Goal: Information Seeking & Learning: Learn about a topic

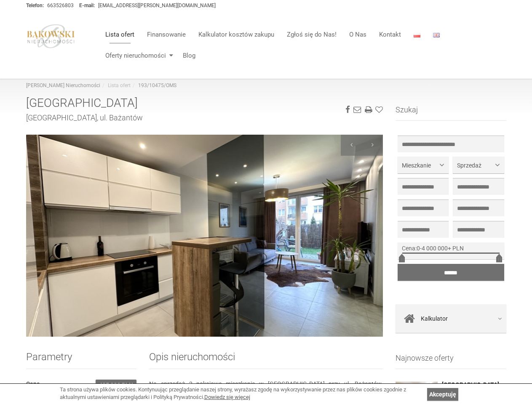
click at [302, 45] on ul "Lista ofert Finansowanie Kalkulator kosztów zakupu Zgłoś się do Nas! O Nas Kont…" at bounding box center [302, 45] width 407 height 42
click at [357, 110] on link at bounding box center [357, 110] width 8 height 6
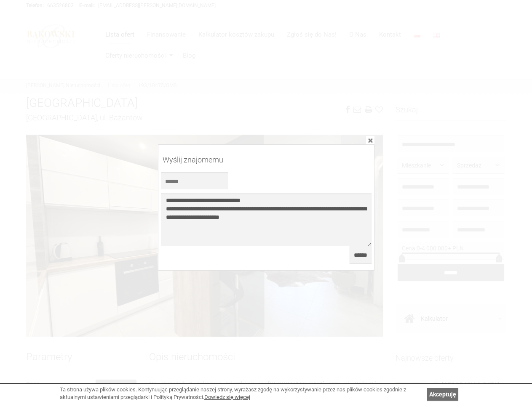
click at [379, 110] on div at bounding box center [266, 202] width 532 height 404
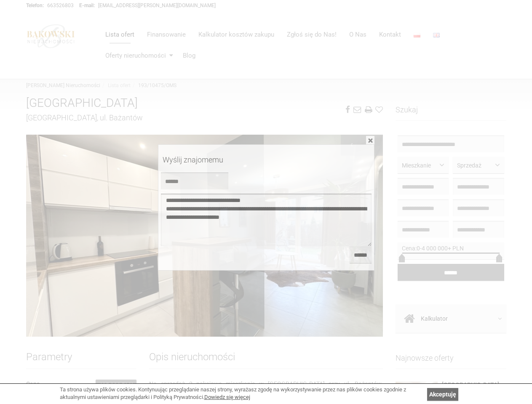
click at [205, 236] on textarea "**********" at bounding box center [266, 220] width 211 height 53
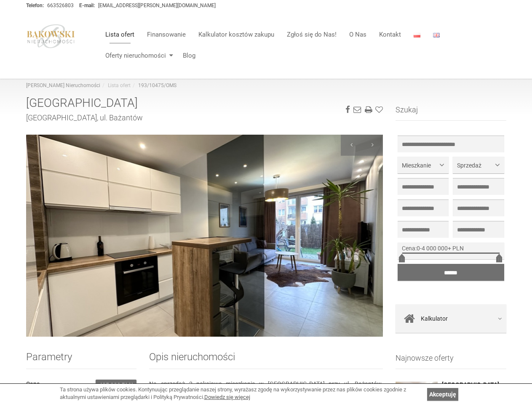
click at [351, 145] on div at bounding box center [351, 145] width 21 height 21
click at [372, 145] on div at bounding box center [372, 145] width 21 height 21
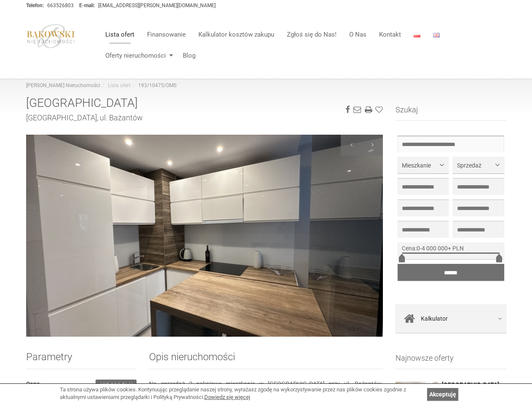
click at [451, 144] on input "text" at bounding box center [451, 144] width 107 height 17
click at [423, 165] on span "Mieszkanie" at bounding box center [420, 165] width 36 height 8
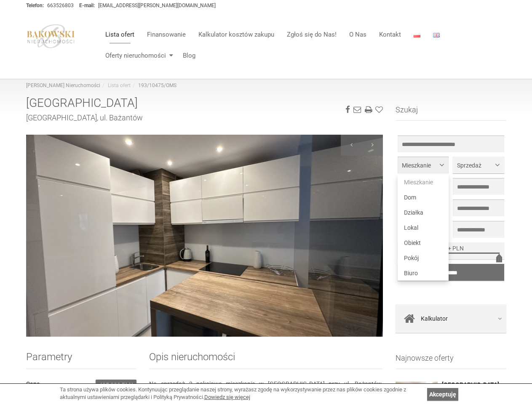
click at [423, 165] on span "Mieszkanie" at bounding box center [420, 165] width 36 height 8
click at [478, 165] on span "Sprzedaż" at bounding box center [475, 165] width 36 height 8
